Goal: Task Accomplishment & Management: Use online tool/utility

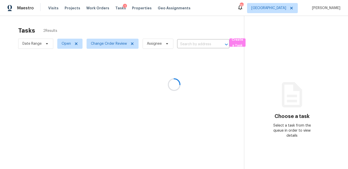
click at [131, 44] on div at bounding box center [174, 84] width 348 height 169
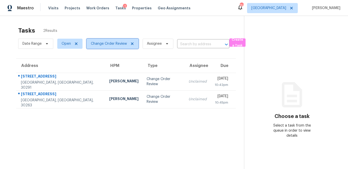
click at [131, 44] on icon at bounding box center [132, 44] width 4 height 4
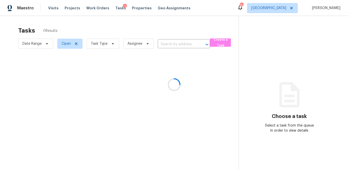
click at [113, 44] on div at bounding box center [174, 84] width 348 height 169
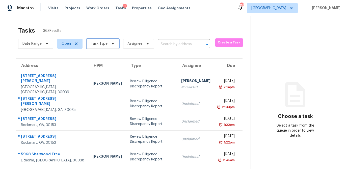
click at [112, 44] on icon at bounding box center [113, 44] width 4 height 4
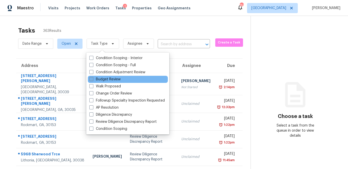
click at [93, 79] on span at bounding box center [91, 79] width 4 height 4
click at [93, 79] on input "Budget Review" at bounding box center [90, 78] width 3 height 3
checkbox input "true"
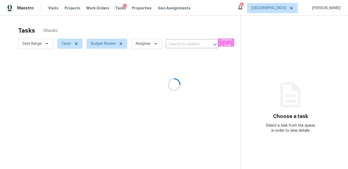
click at [117, 29] on div at bounding box center [174, 84] width 348 height 169
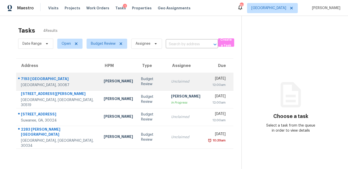
click at [171, 81] on div "Unclaimed" at bounding box center [185, 81] width 29 height 5
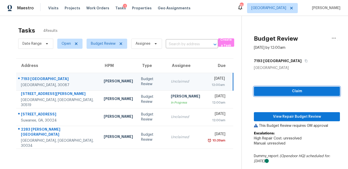
drag, startPoint x: 283, startPoint y: 94, endPoint x: 282, endPoint y: 105, distance: 11.9
click at [283, 94] on span "Claim" at bounding box center [297, 91] width 78 height 6
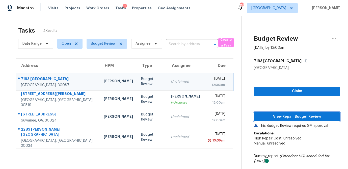
click at [283, 115] on span "View Repair Budget Review" at bounding box center [297, 117] width 78 height 6
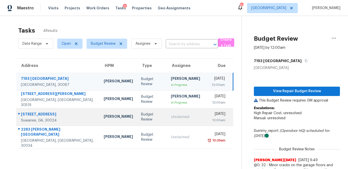
click at [171, 117] on div "Unclaimed" at bounding box center [185, 116] width 29 height 5
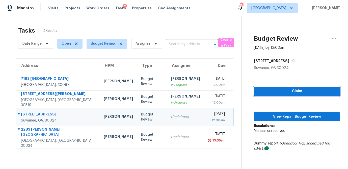
click at [266, 90] on span "Claim" at bounding box center [297, 91] width 78 height 6
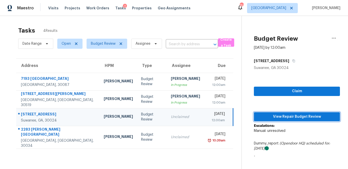
click at [277, 118] on span "View Repair Budget Review" at bounding box center [297, 117] width 78 height 6
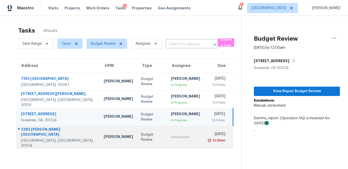
click at [171, 135] on div "Unclaimed" at bounding box center [185, 137] width 29 height 5
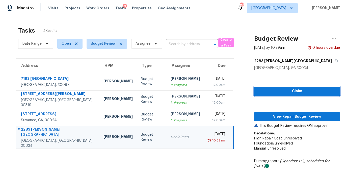
click at [269, 93] on span "Claim" at bounding box center [297, 91] width 78 height 6
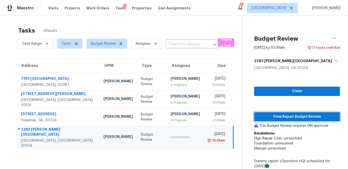
click at [267, 116] on span "View Repair Budget Review" at bounding box center [297, 117] width 78 height 6
